Goal: Navigation & Orientation: Find specific page/section

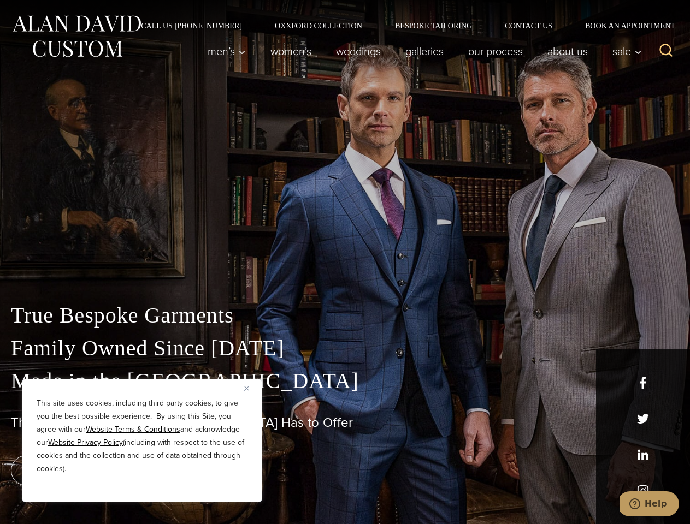
click at [345, 262] on div "True Bespoke Garments Family Owned Since [DATE] Made in [GEOGRAPHIC_DATA] The B…" at bounding box center [345, 385] width 690 height 280
click at [251, 388] on button "Close" at bounding box center [250, 388] width 13 height 13
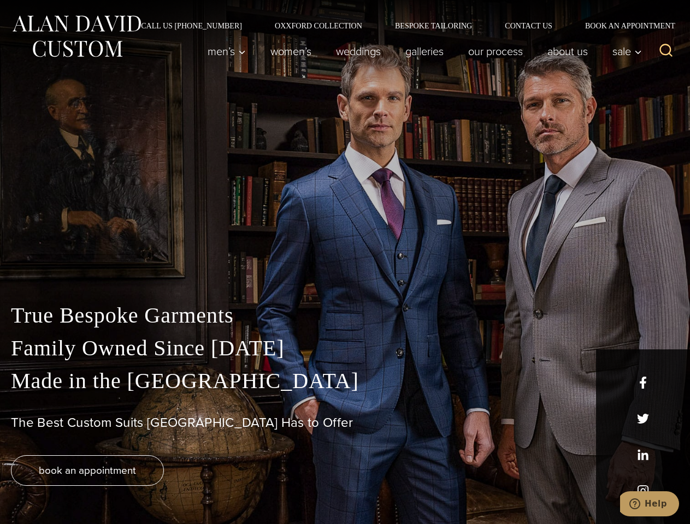
click at [142, 488] on div "True Bespoke Garments Family Owned Since [DATE] Made in [GEOGRAPHIC_DATA] The B…" at bounding box center [345, 411] width 690 height 225
click at [666, 51] on icon "Search" at bounding box center [666, 51] width 16 height 16
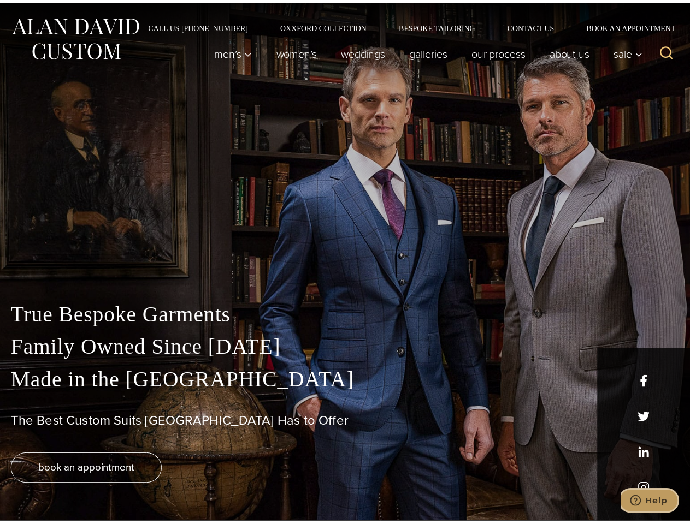
click at [641, 501] on icon "Help" at bounding box center [635, 500] width 11 height 11
